Goal: Transaction & Acquisition: Book appointment/travel/reservation

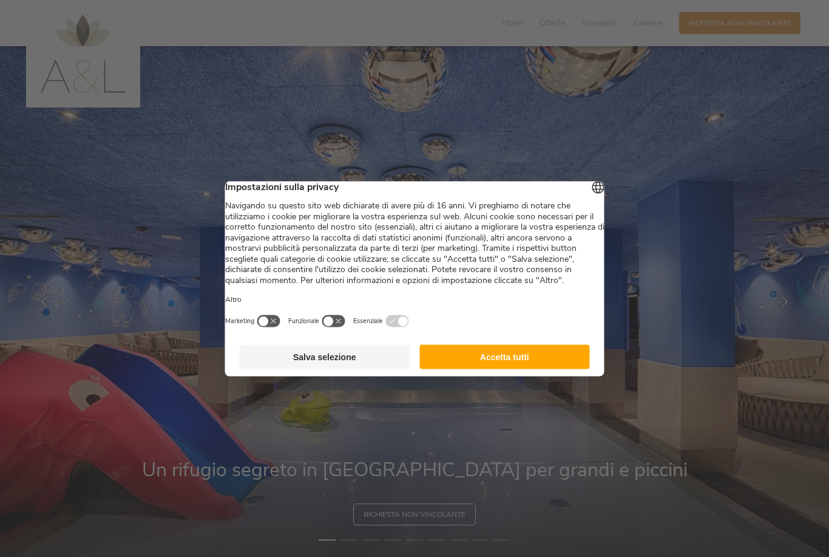
click at [517, 363] on button "Accetta tutti" at bounding box center [504, 356] width 171 height 24
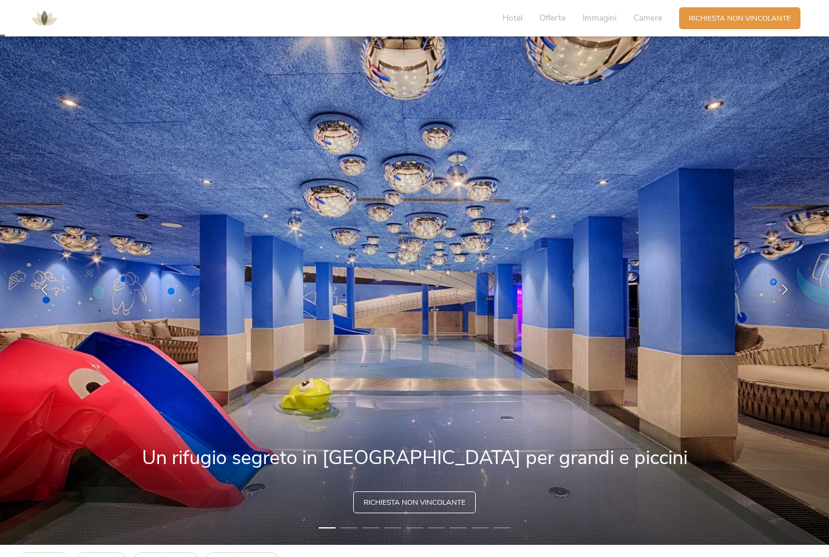
scroll to position [19, 0]
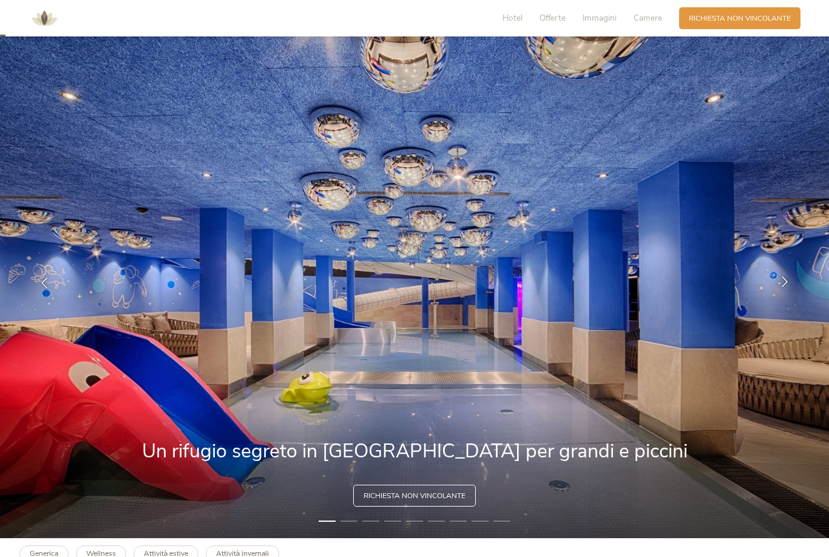
click at [782, 286] on icon at bounding box center [784, 281] width 11 height 11
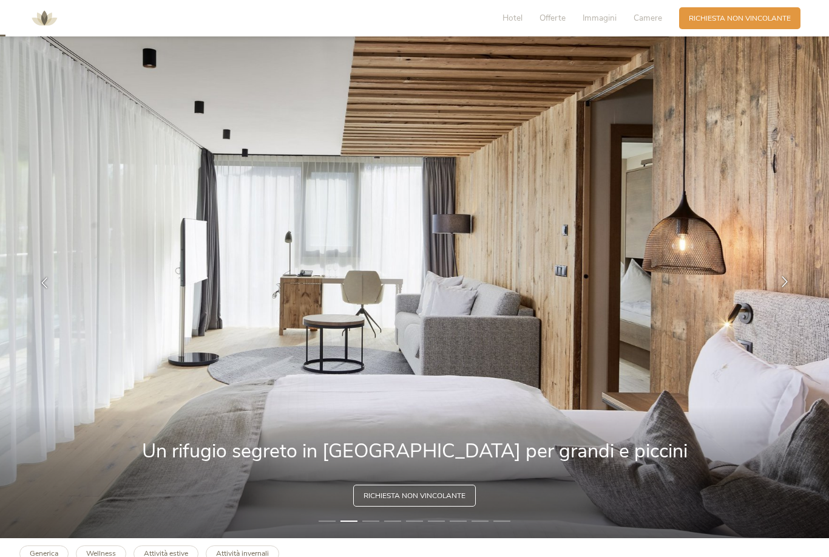
click at [782, 286] on icon at bounding box center [784, 281] width 11 height 11
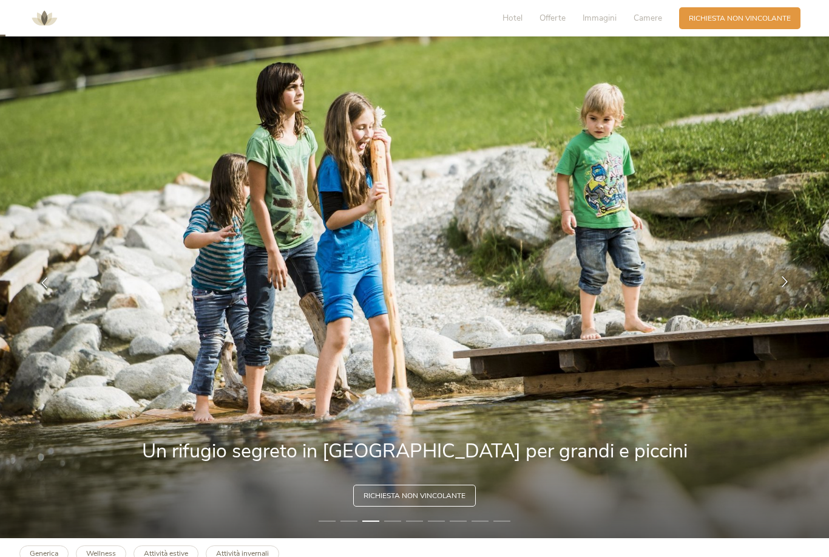
click at [777, 297] on div at bounding box center [785, 282] width 30 height 30
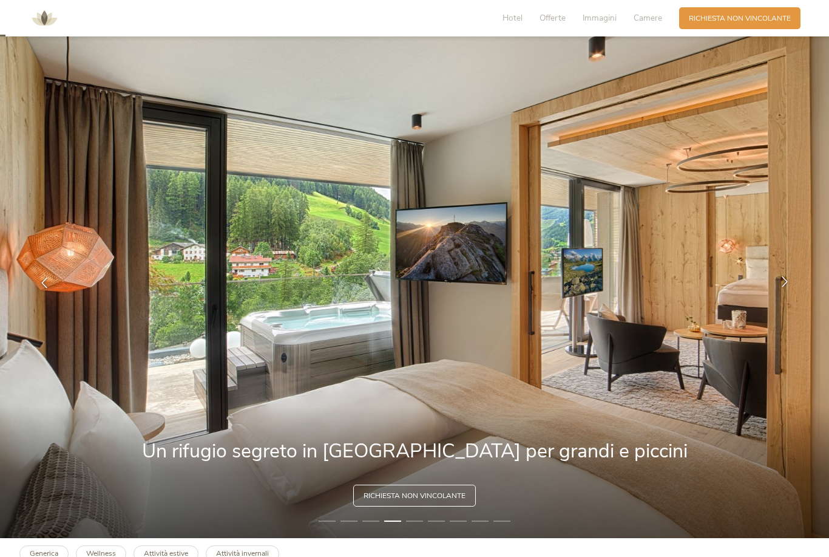
click at [775, 297] on div at bounding box center [785, 282] width 30 height 30
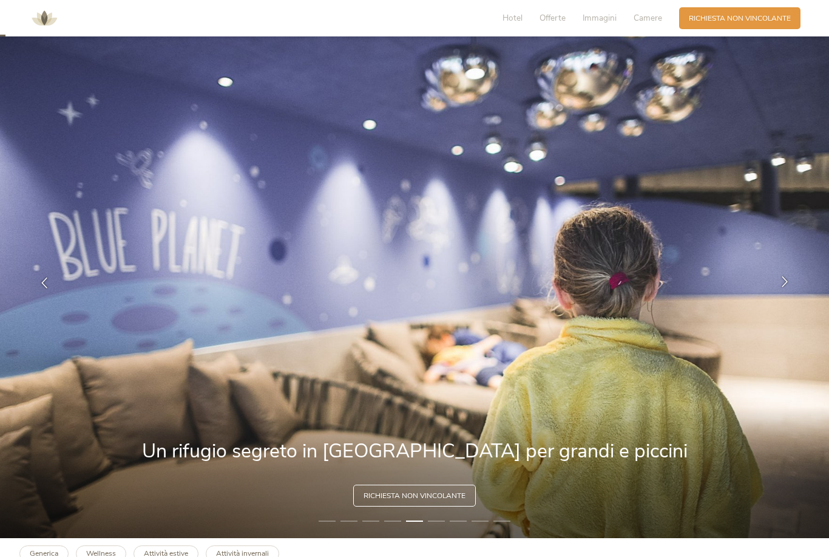
click at [773, 297] on div at bounding box center [785, 282] width 30 height 30
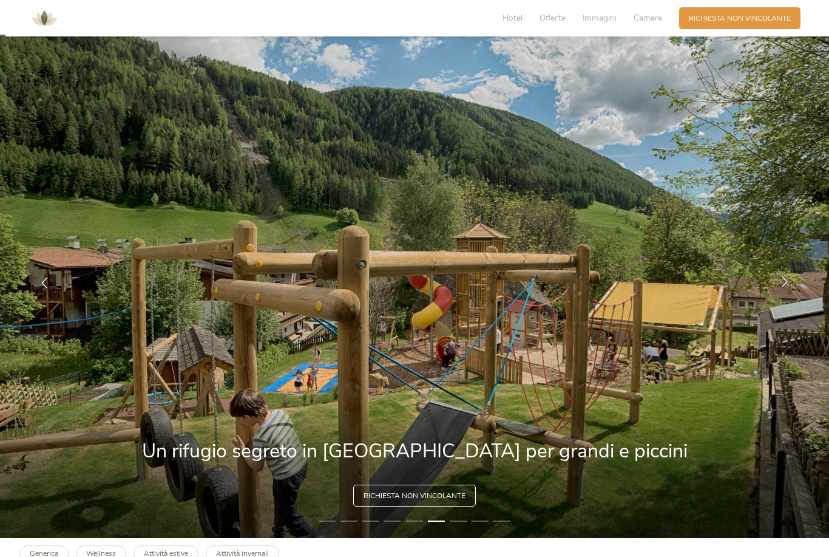
click at [772, 297] on div at bounding box center [785, 282] width 30 height 30
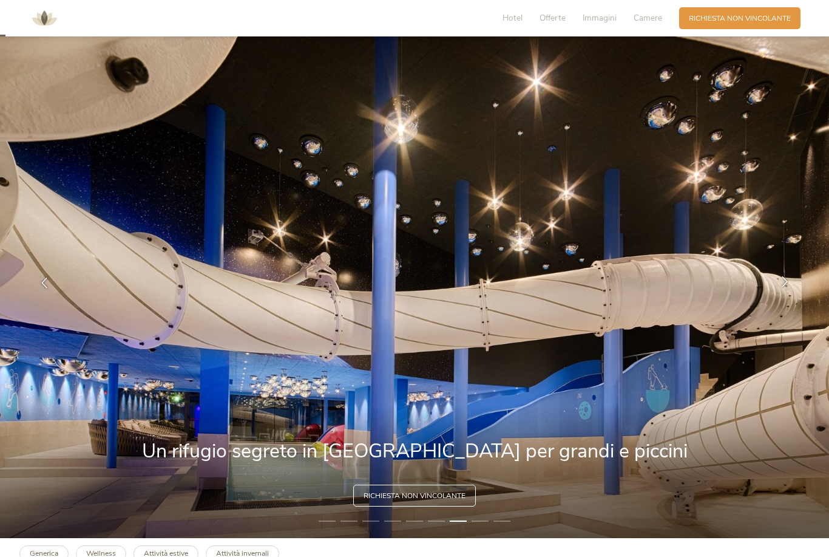
click at [776, 297] on div at bounding box center [785, 282] width 30 height 30
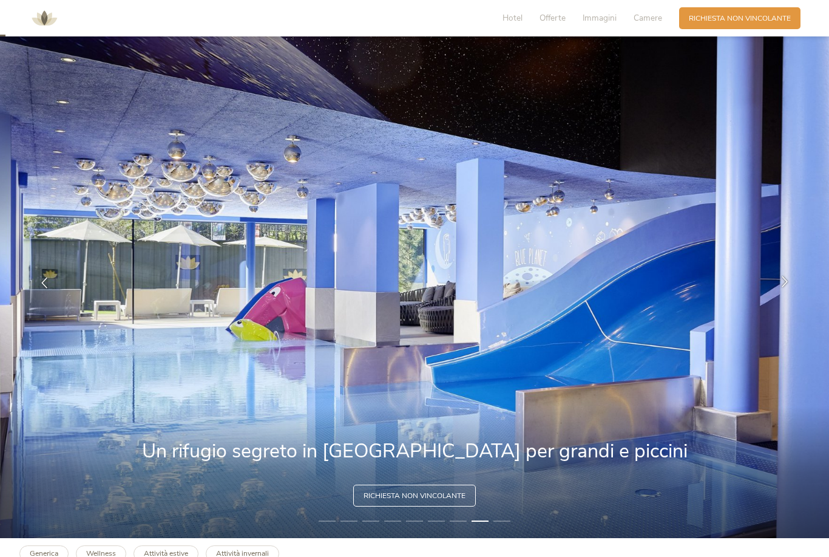
click at [773, 297] on div at bounding box center [785, 282] width 30 height 30
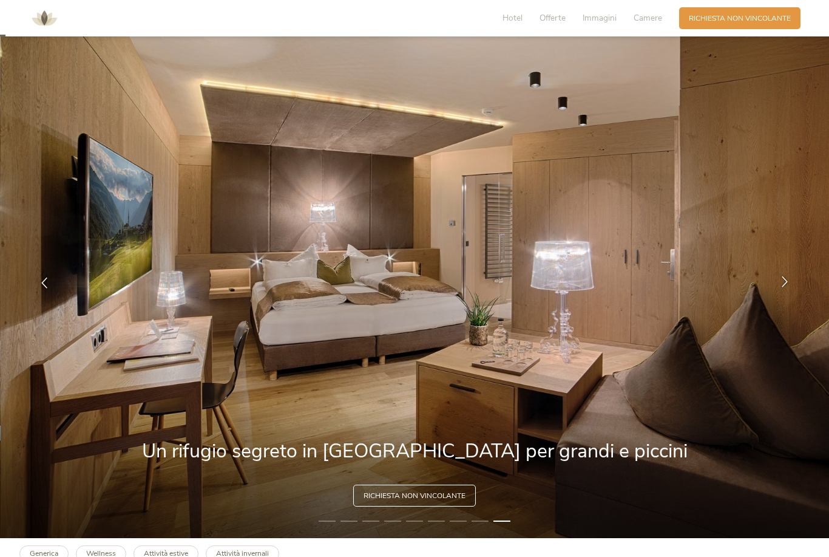
click at [773, 297] on div at bounding box center [785, 282] width 30 height 30
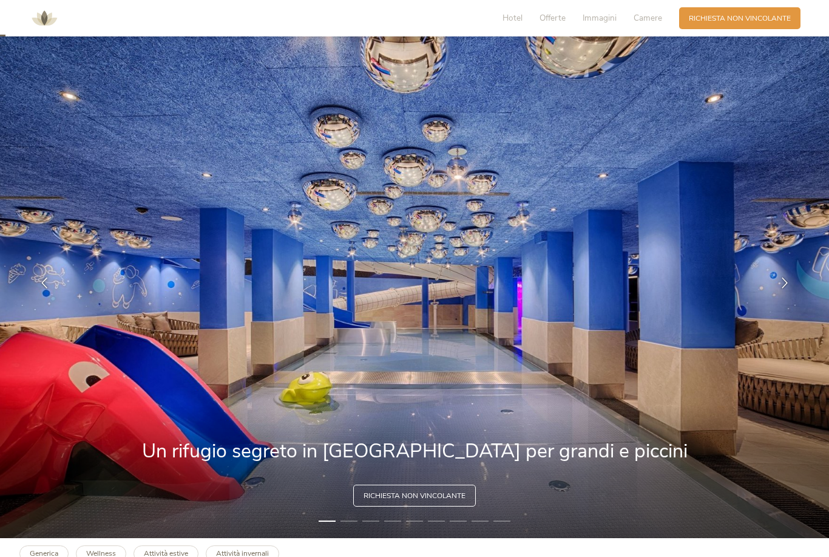
click at [775, 318] on img at bounding box center [414, 282] width 829 height 510
click at [775, 322] on img at bounding box center [414, 282] width 829 height 510
click at [782, 286] on icon at bounding box center [784, 281] width 11 height 11
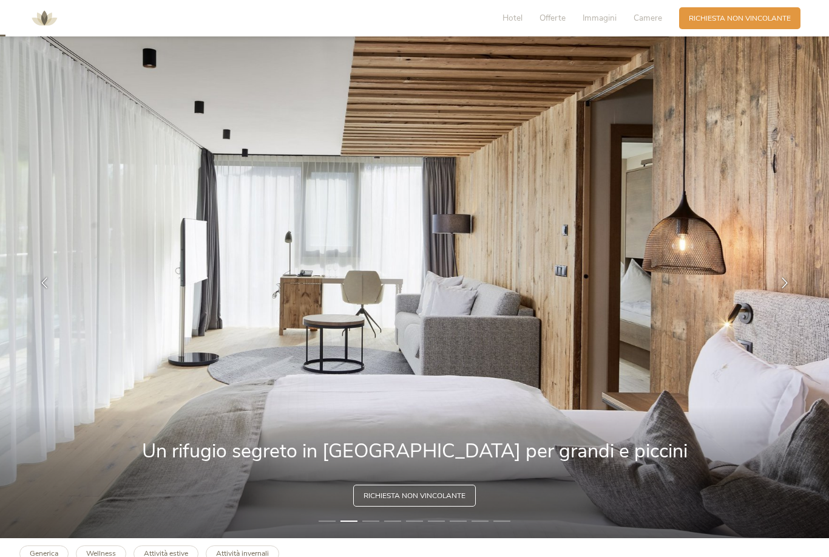
click at [780, 323] on img at bounding box center [414, 282] width 829 height 510
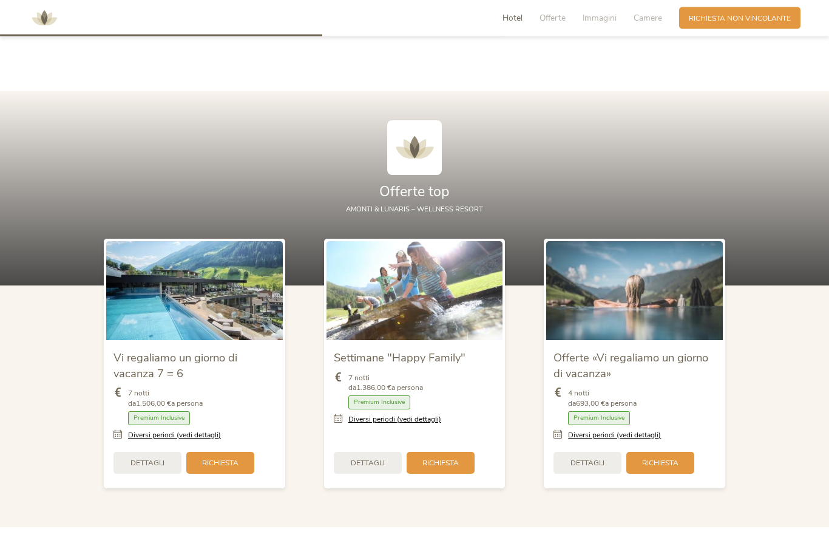
scroll to position [1148, 0]
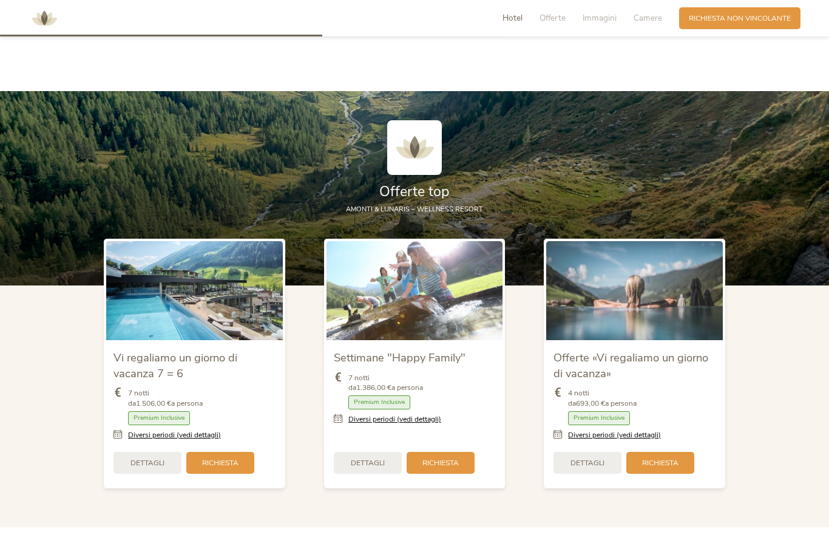
click at [759, 437] on section "Offerte top AMONTI & LUNARIS – wellness resort Vi regaliamo un giorno di vacanz…" at bounding box center [414, 309] width 829 height 436
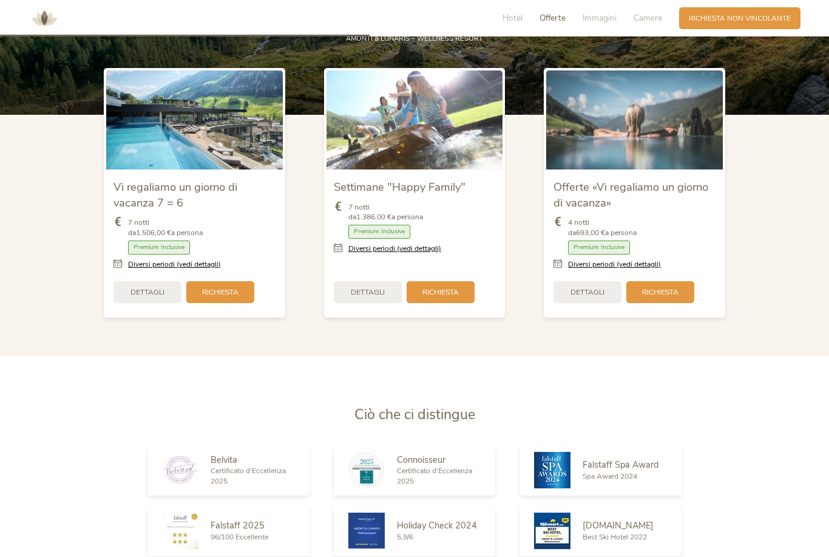
scroll to position [1321, 0]
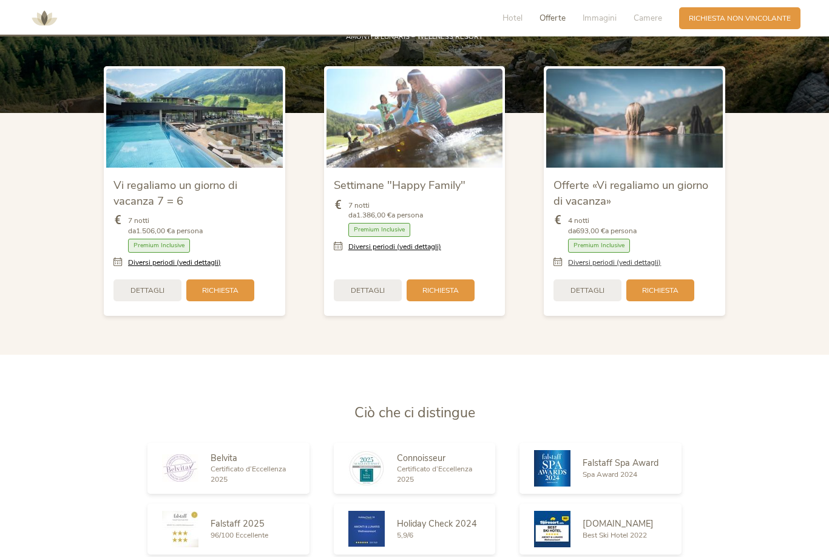
click at [604, 268] on link "Diversi periodi (vedi dettagli)" at bounding box center [614, 262] width 93 height 10
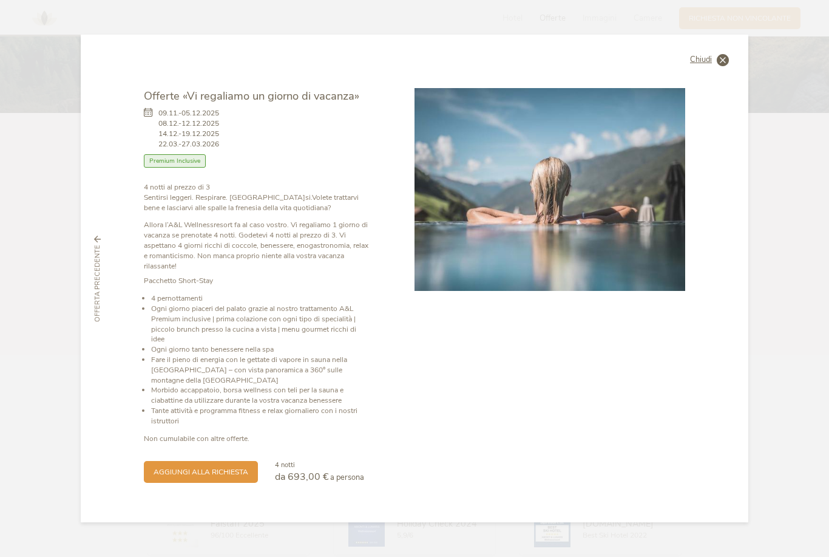
click at [716, 66] on div "Chiudi" at bounding box center [709, 60] width 39 height 12
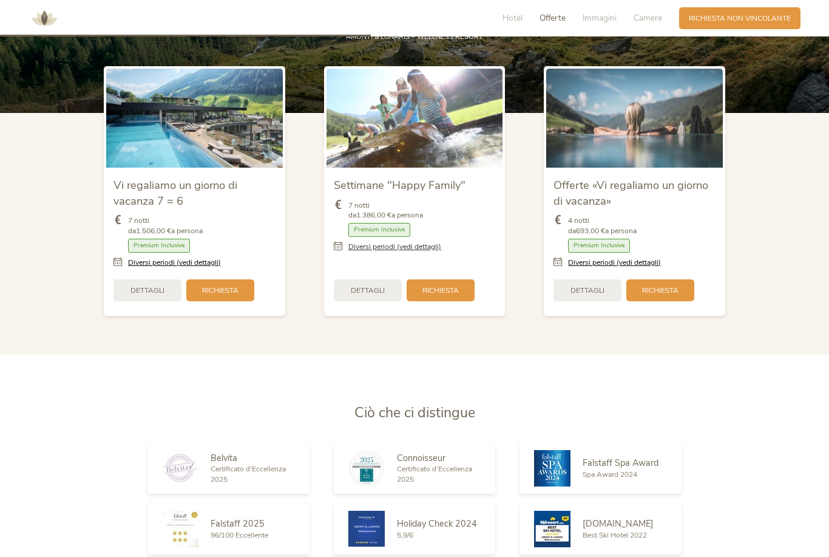
click at [415, 252] on link "Diversi periodi (vedi dettagli)" at bounding box center [394, 247] width 93 height 10
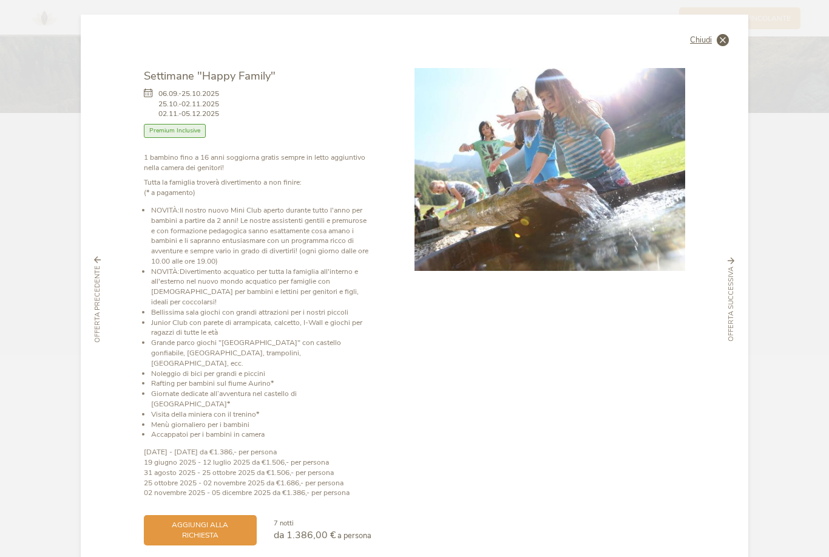
click at [708, 44] on span "Chiudi" at bounding box center [701, 40] width 22 height 8
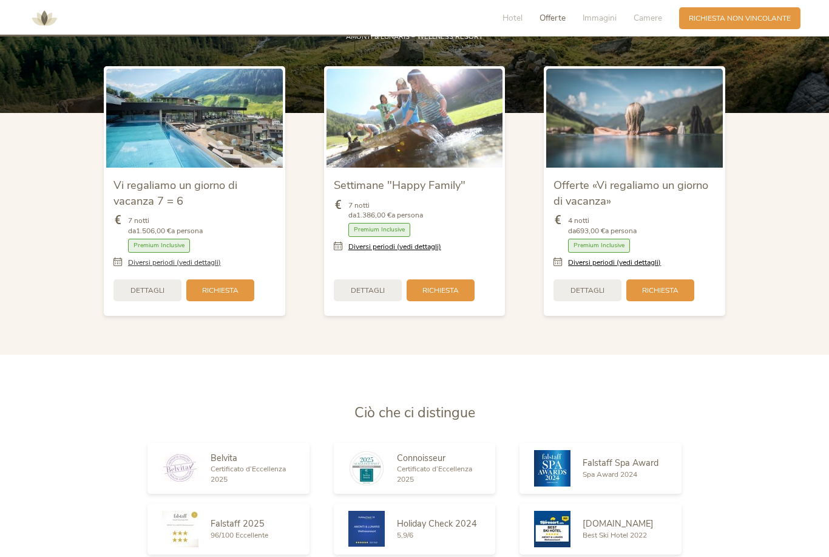
click at [200, 268] on link "Diversi periodi (vedi dettagli)" at bounding box center [174, 262] width 93 height 10
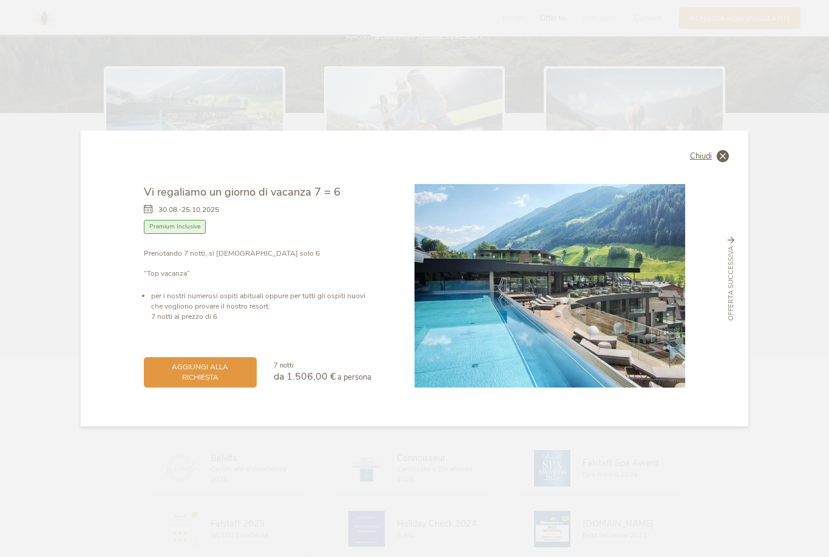
click at [709, 160] on span "Chiudi" at bounding box center [701, 156] width 22 height 8
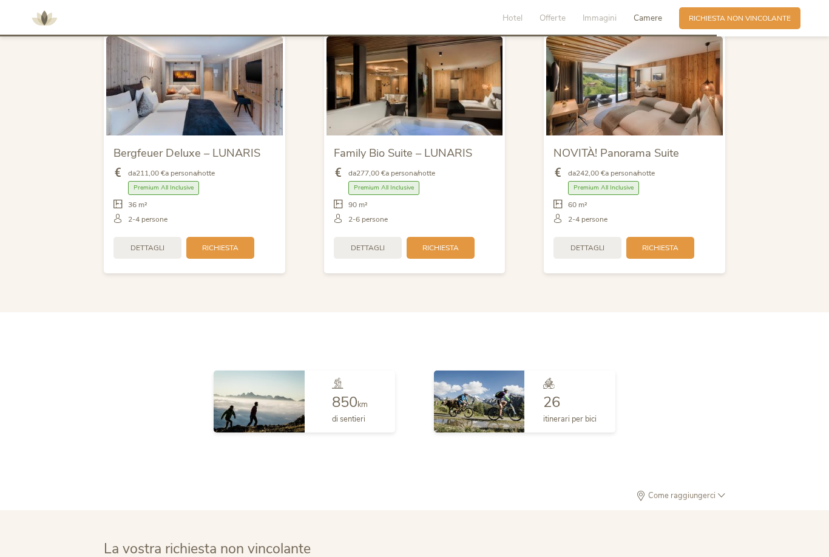
scroll to position [2554, 0]
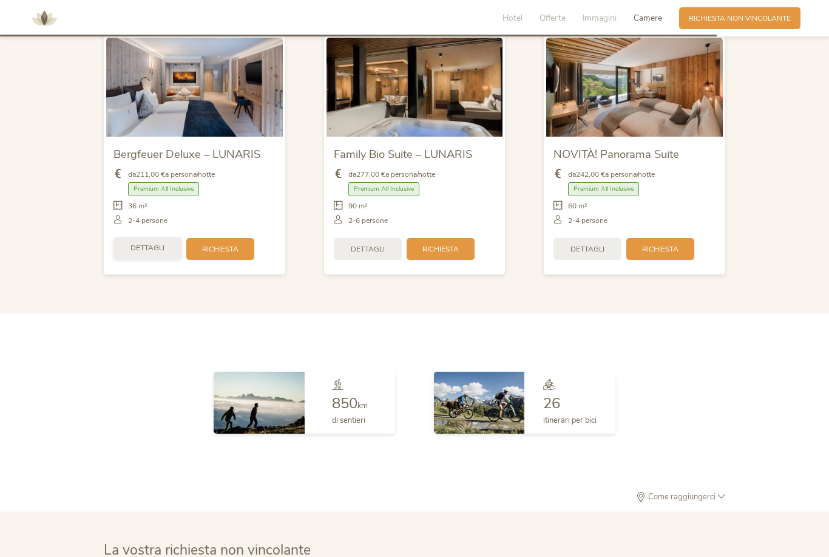
click at [158, 253] on span "Dettagli" at bounding box center [148, 248] width 34 height 10
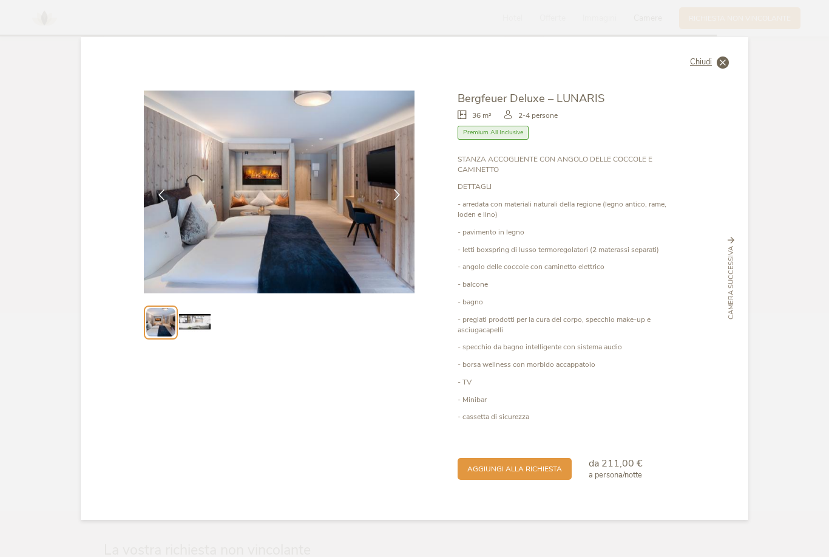
click at [705, 66] on span "Chiudi" at bounding box center [701, 62] width 22 height 8
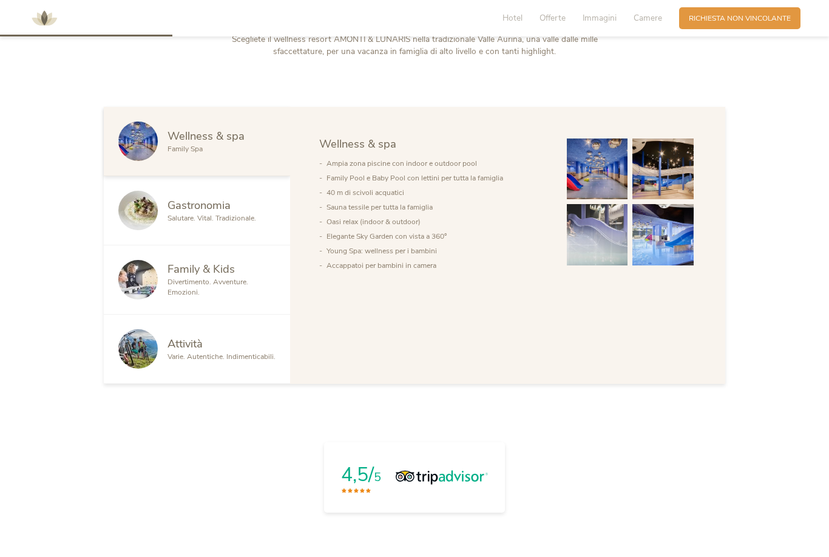
scroll to position [571, 0]
